Goal: Entertainment & Leisure: Browse casually

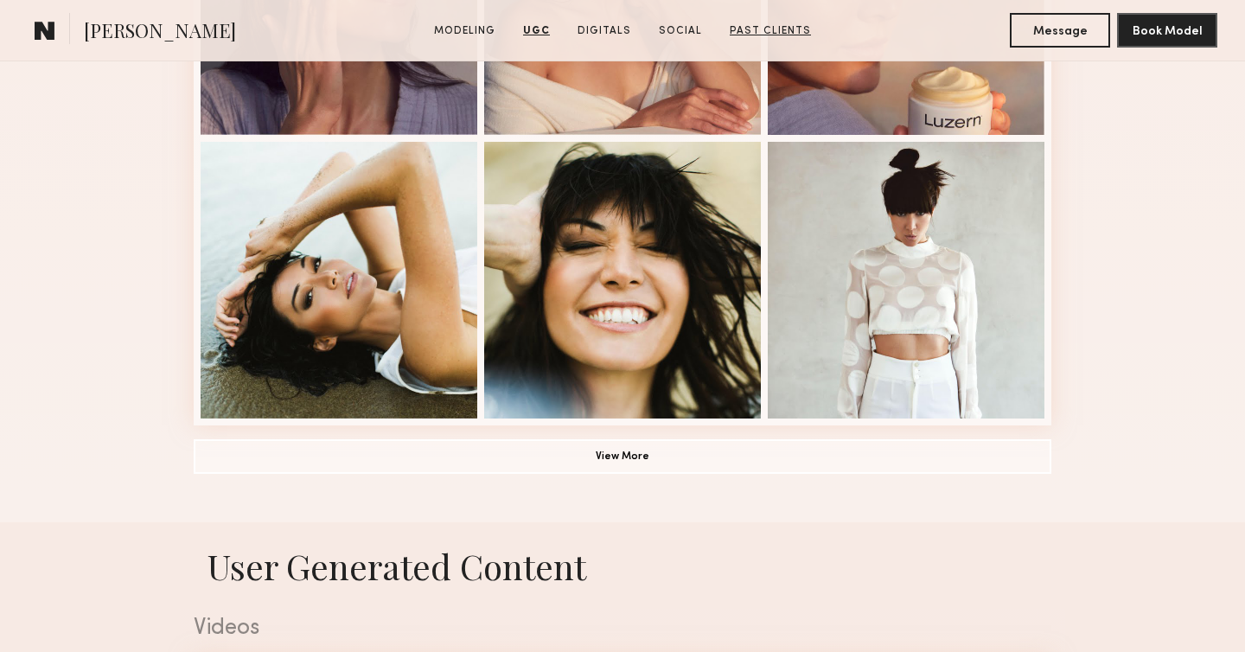
scroll to position [1142, 0]
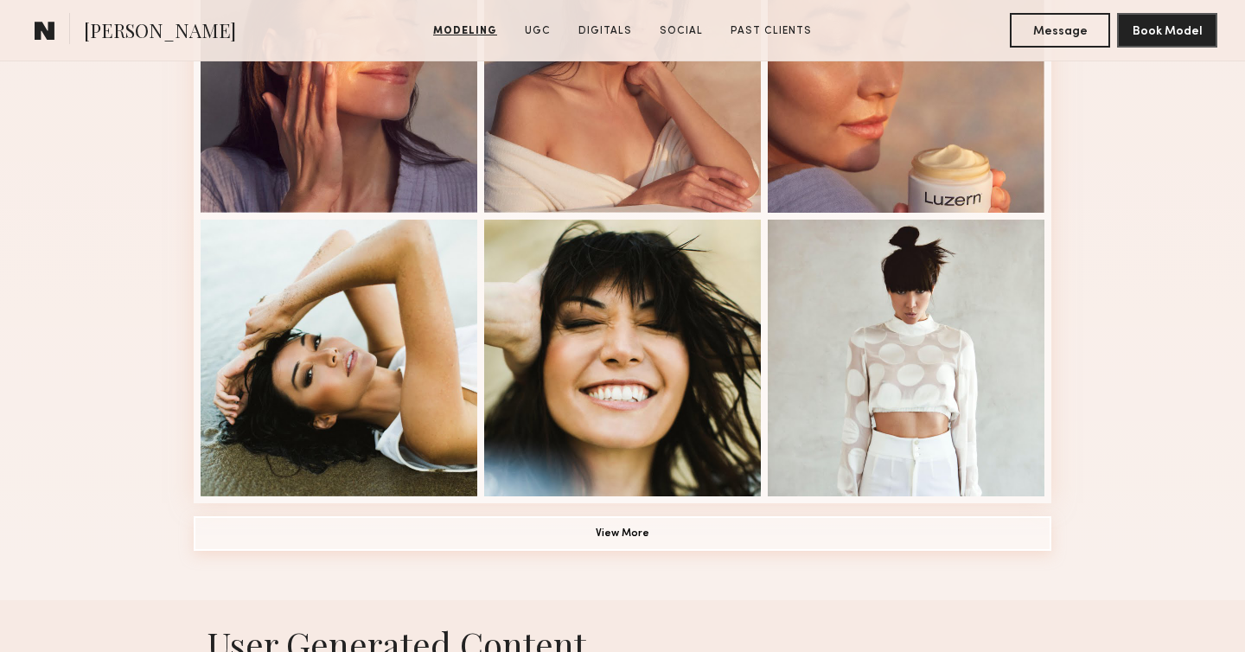
click at [611, 545] on button "View More" at bounding box center [623, 533] width 858 height 35
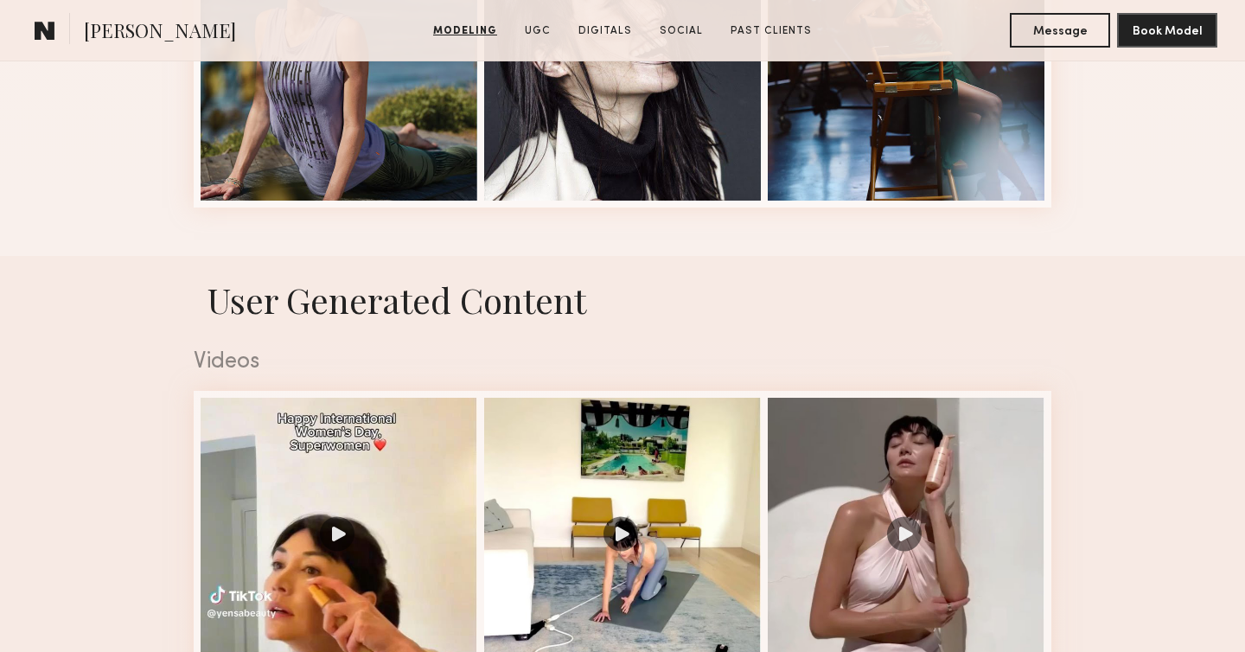
scroll to position [3074, 0]
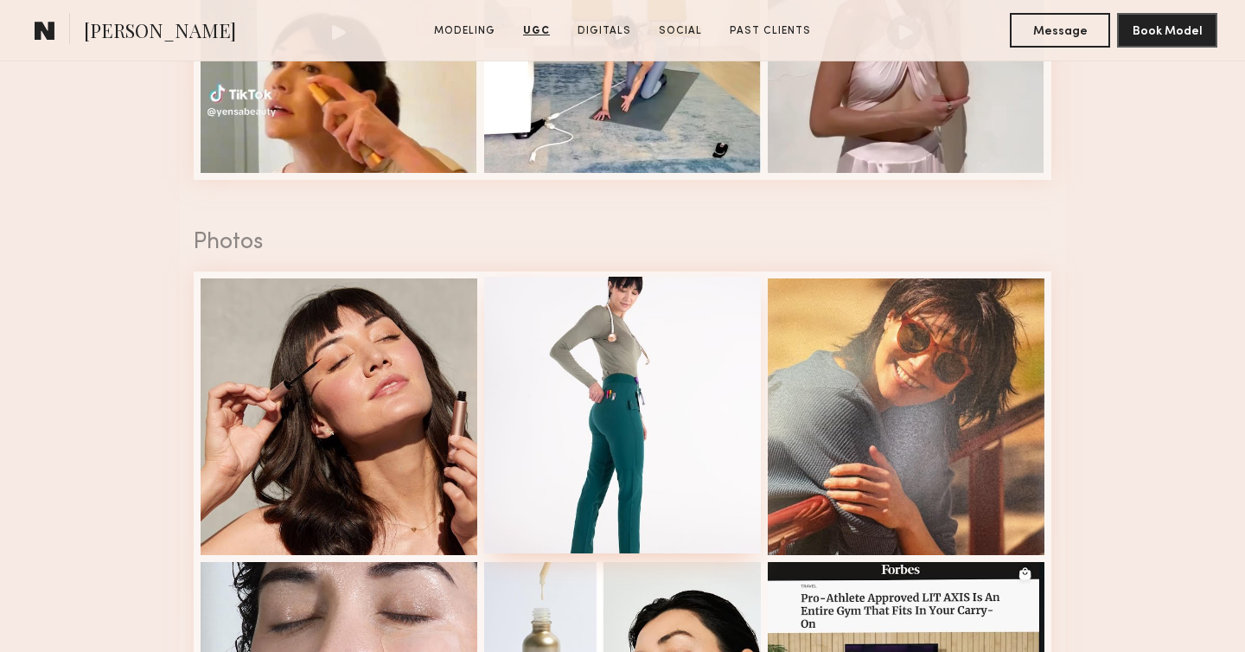
click at [697, 347] on div at bounding box center [622, 415] width 277 height 277
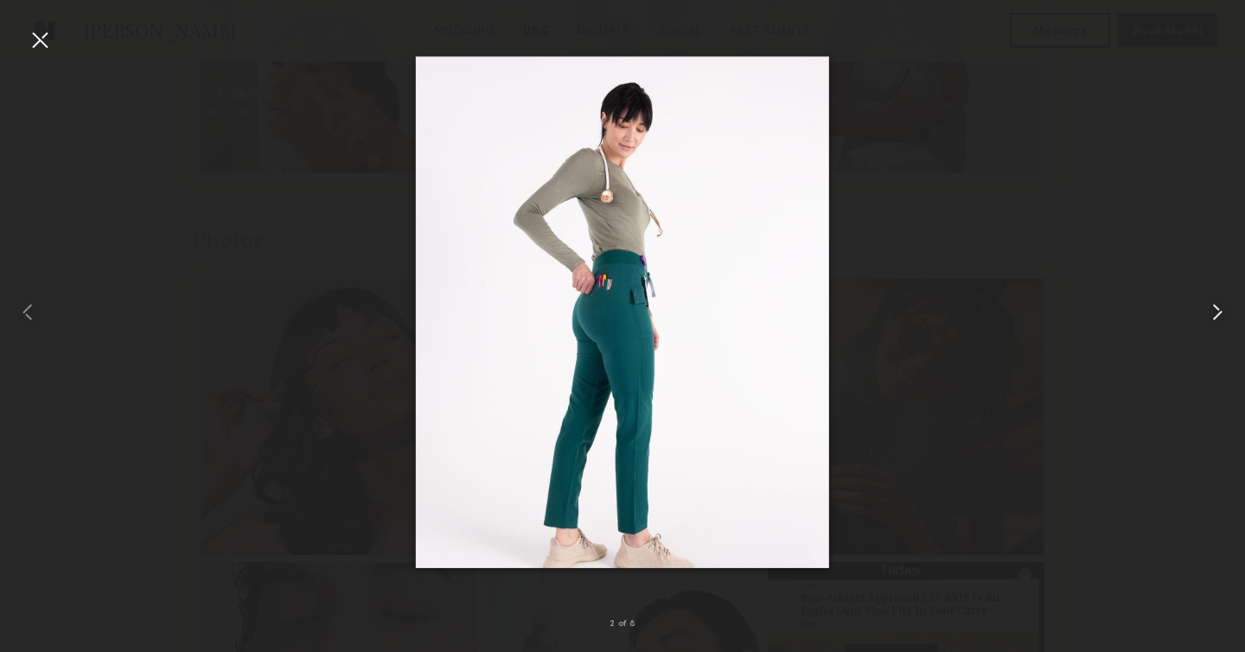
click at [1224, 314] on common-icon at bounding box center [1218, 312] width 28 height 28
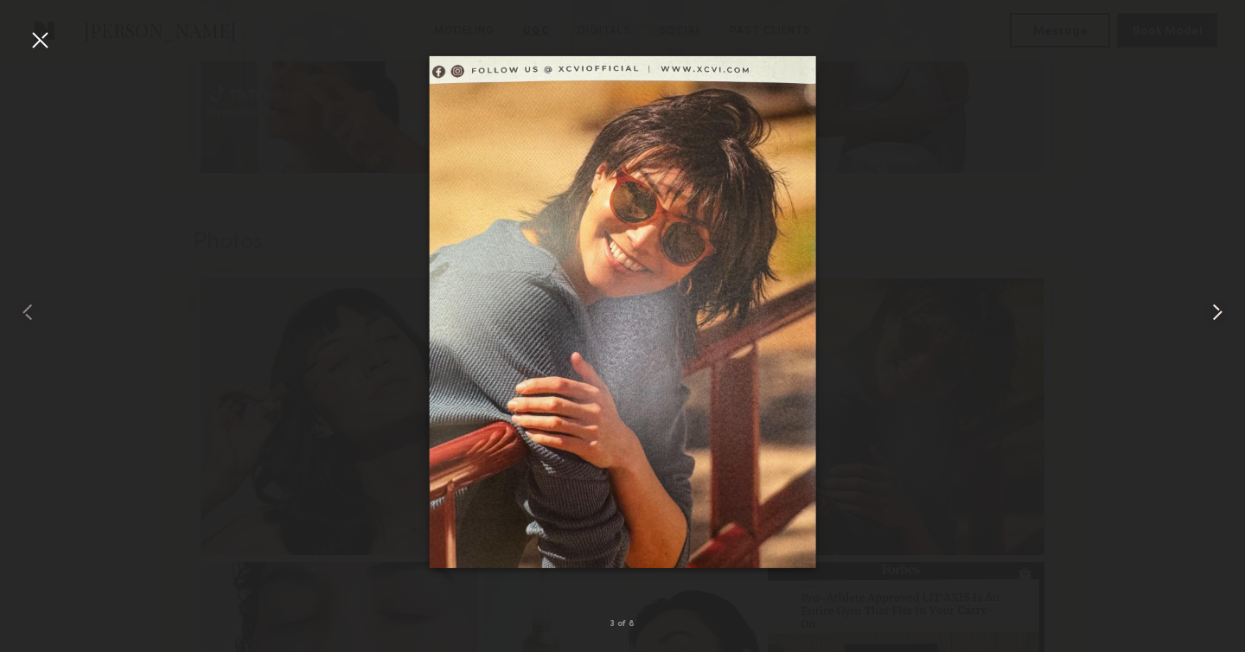
click at [1224, 314] on common-icon at bounding box center [1218, 312] width 28 height 28
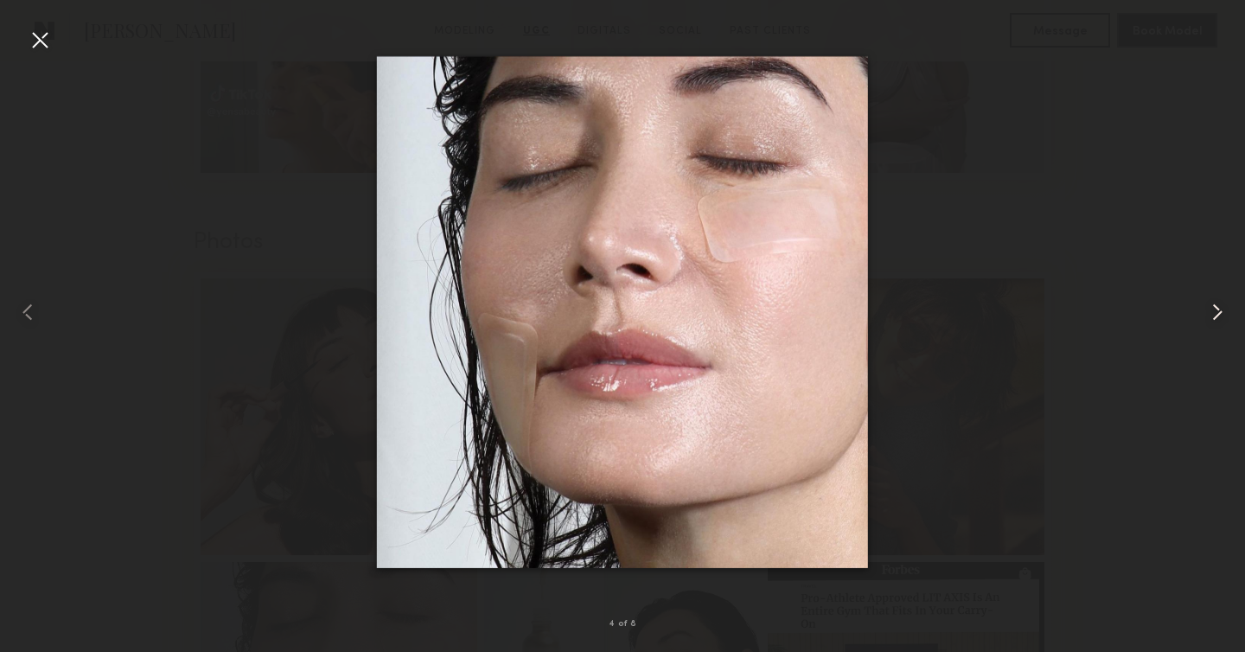
click at [1224, 314] on common-icon at bounding box center [1218, 312] width 28 height 28
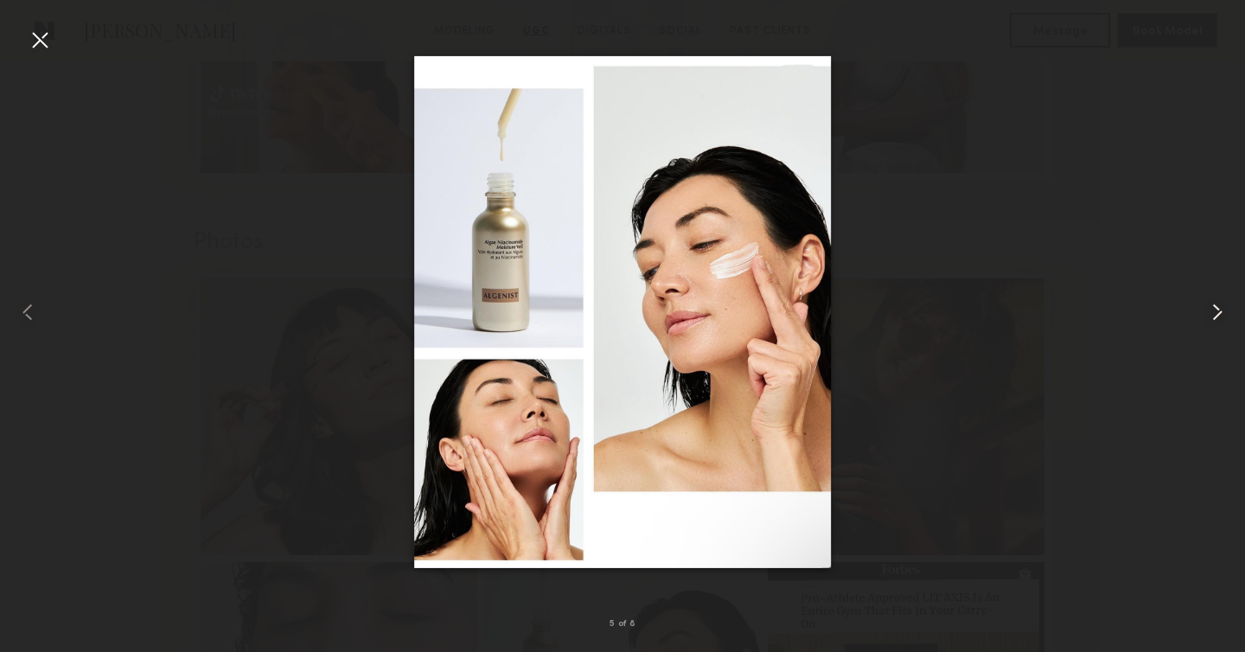
click at [1224, 314] on common-icon at bounding box center [1218, 312] width 28 height 28
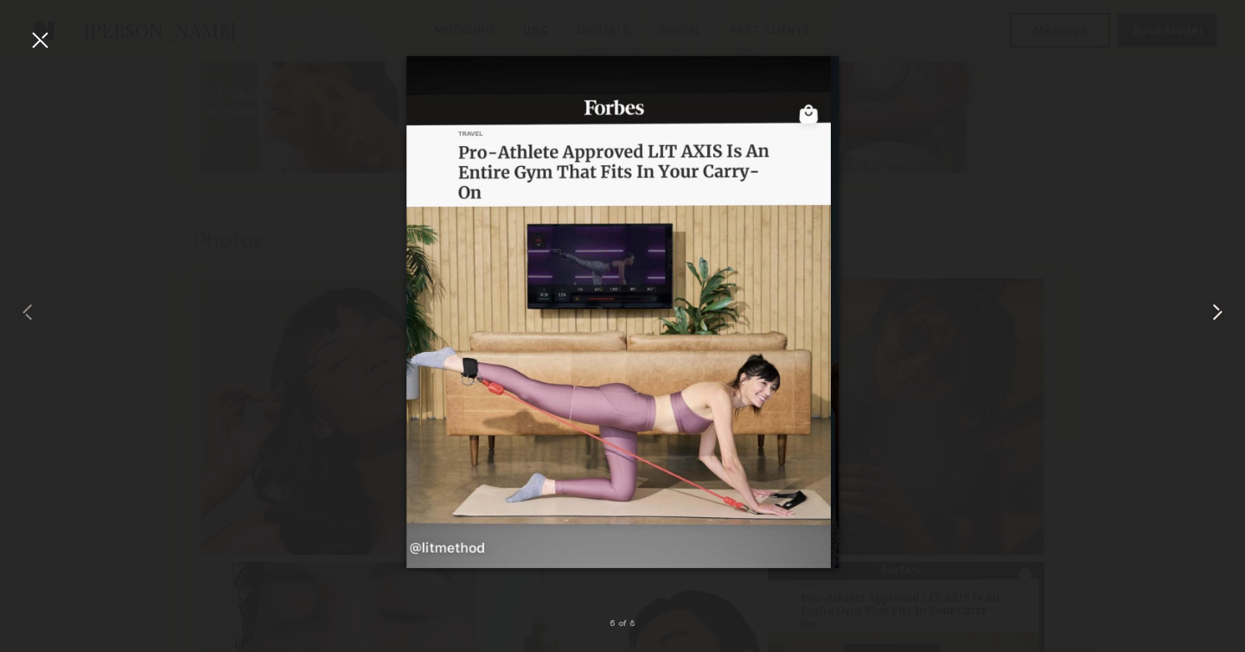
click at [1224, 314] on common-icon at bounding box center [1218, 312] width 28 height 28
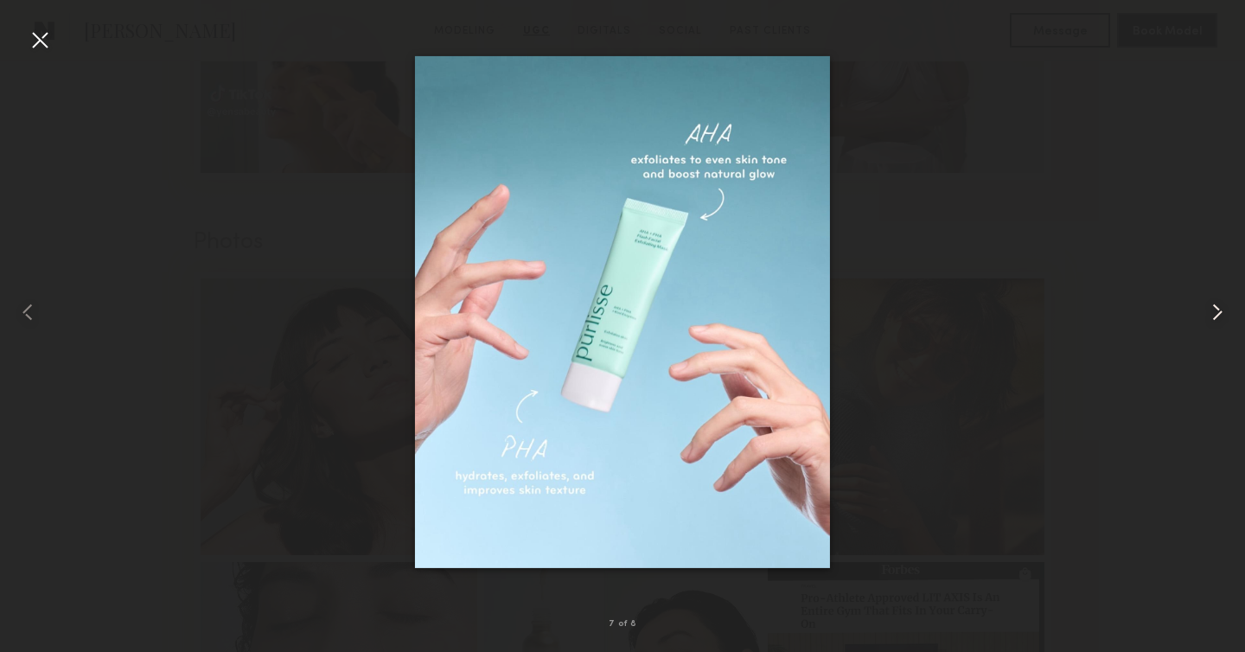
click at [1224, 314] on common-icon at bounding box center [1218, 312] width 28 height 28
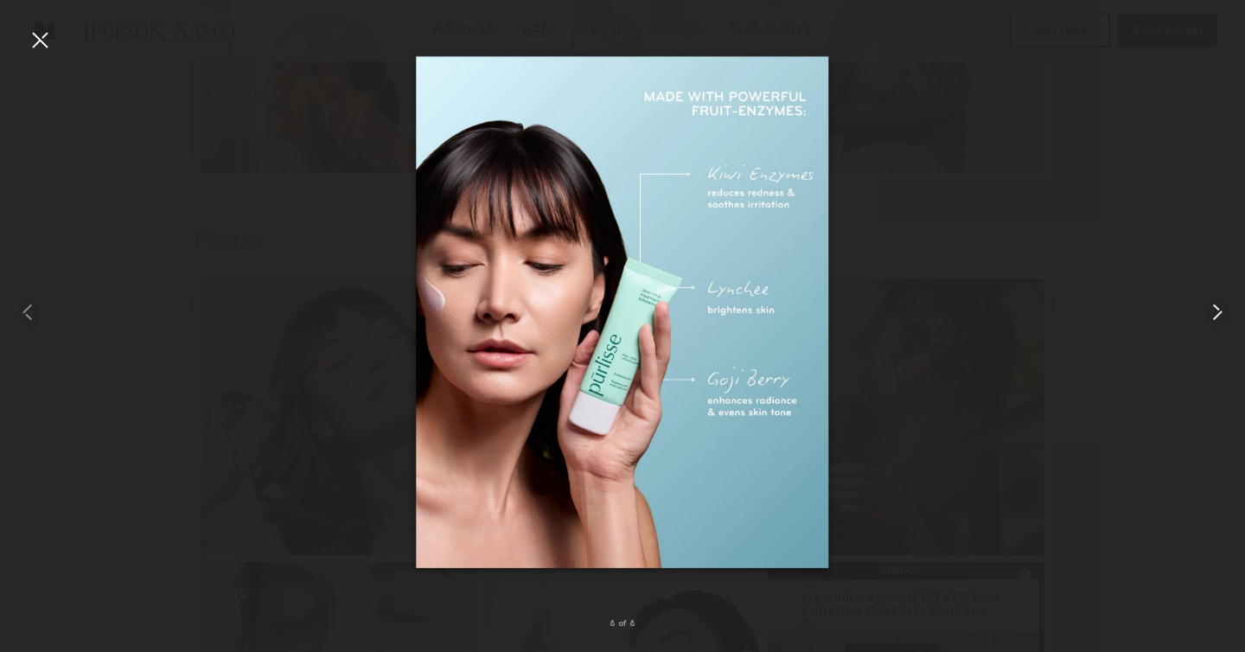
click at [1224, 314] on common-icon at bounding box center [1218, 312] width 28 height 28
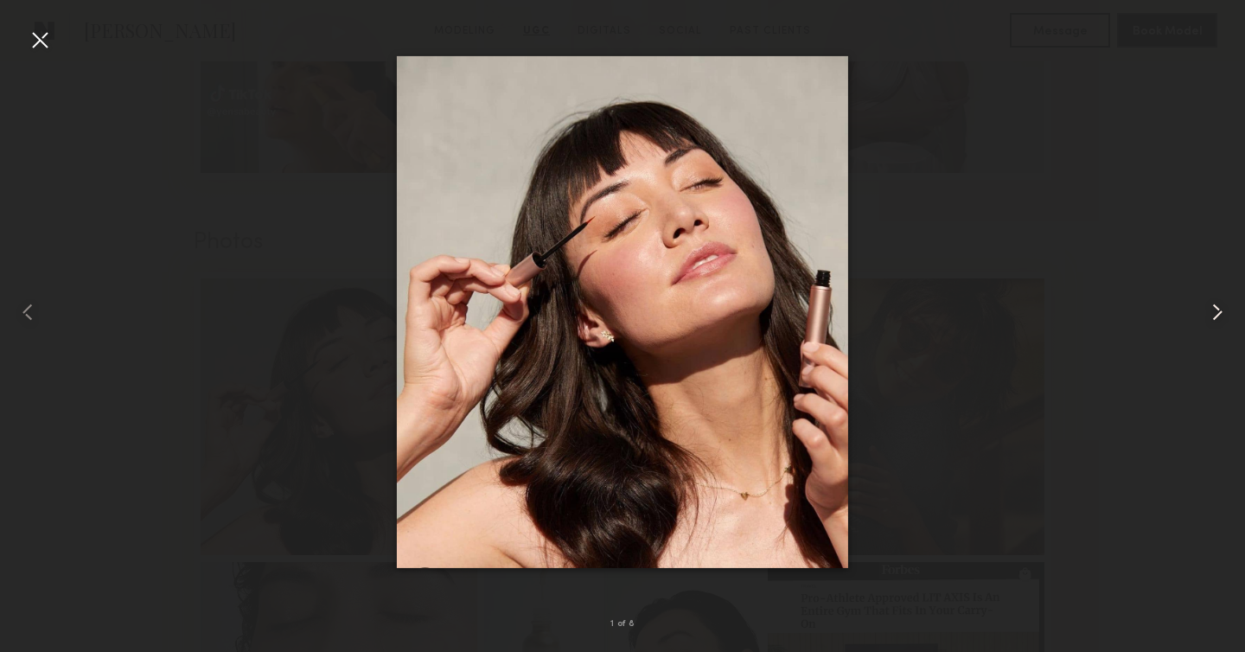
click at [1224, 314] on common-icon at bounding box center [1218, 312] width 28 height 28
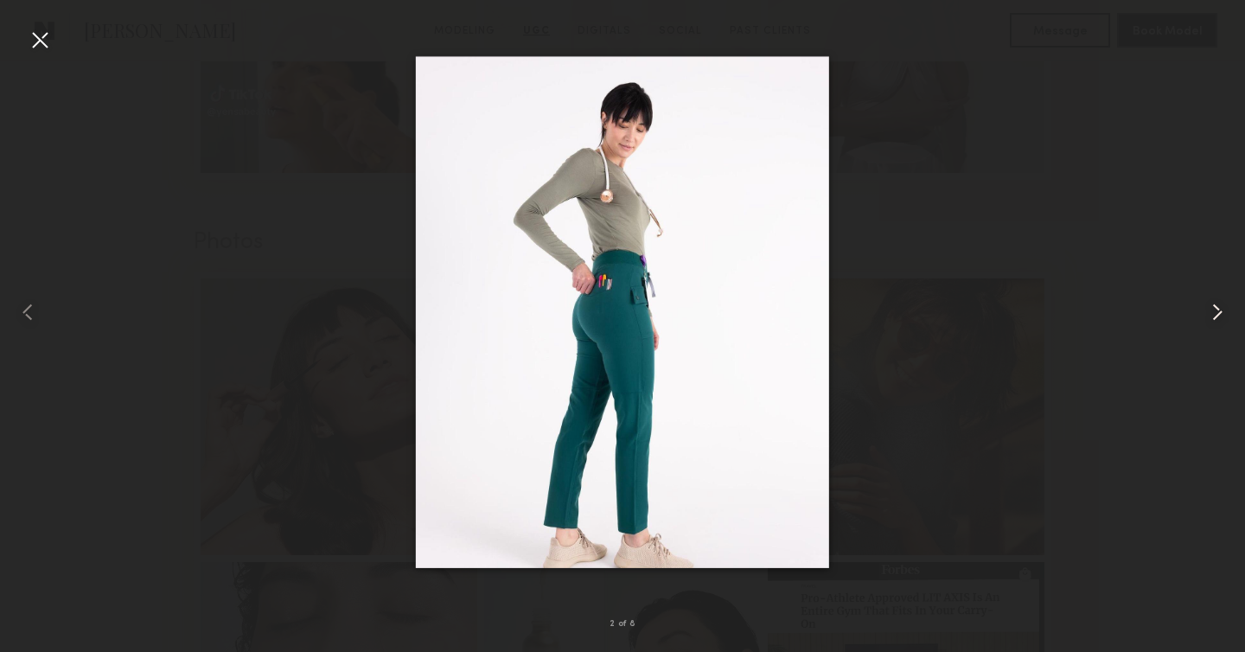
click at [1224, 314] on common-icon at bounding box center [1218, 312] width 28 height 28
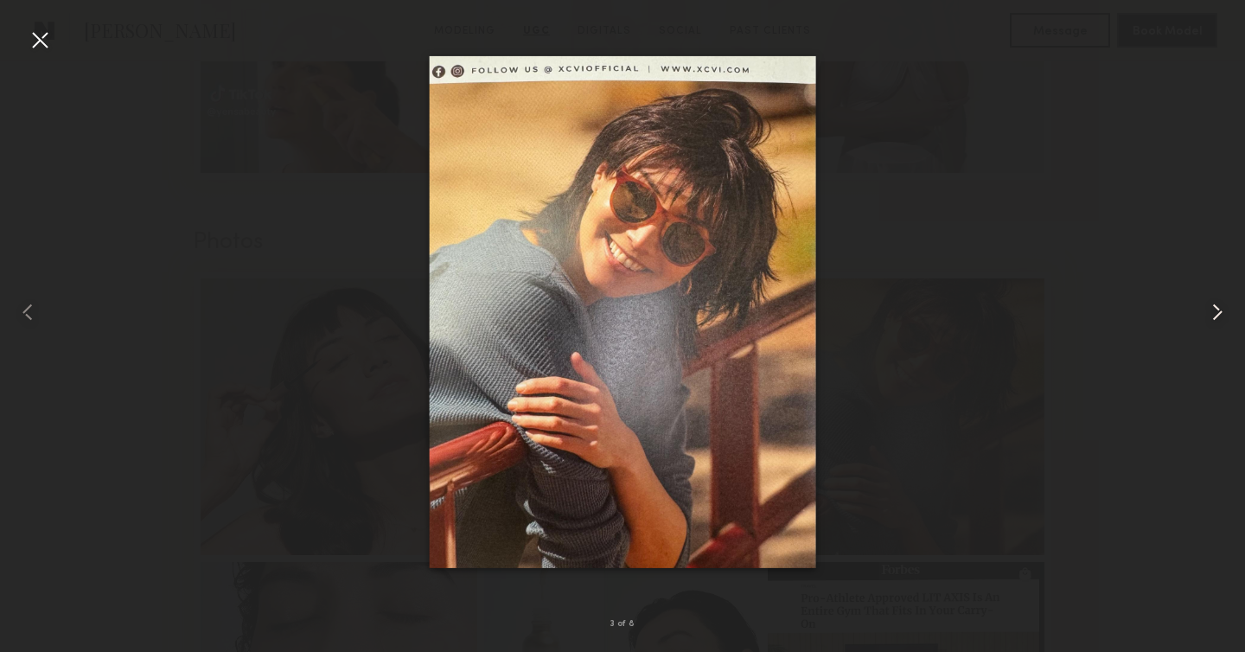
click at [1224, 314] on common-icon at bounding box center [1218, 312] width 28 height 28
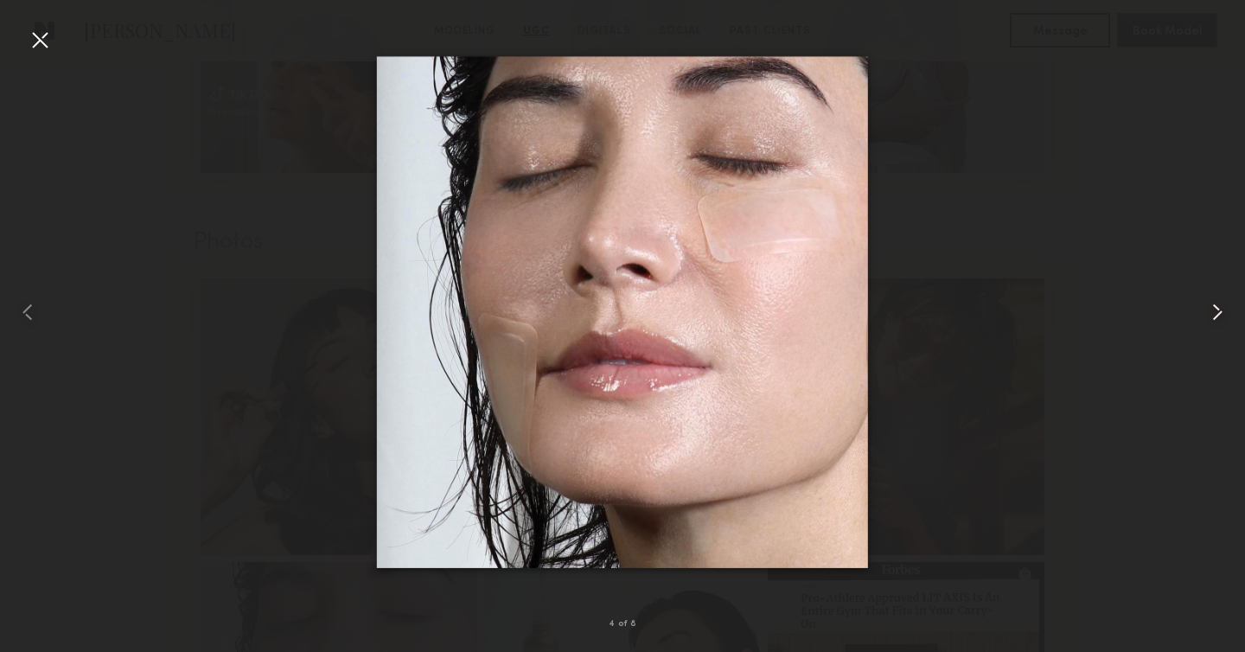
click at [1224, 314] on common-icon at bounding box center [1218, 312] width 28 height 28
